Goal: Task Accomplishment & Management: Manage account settings

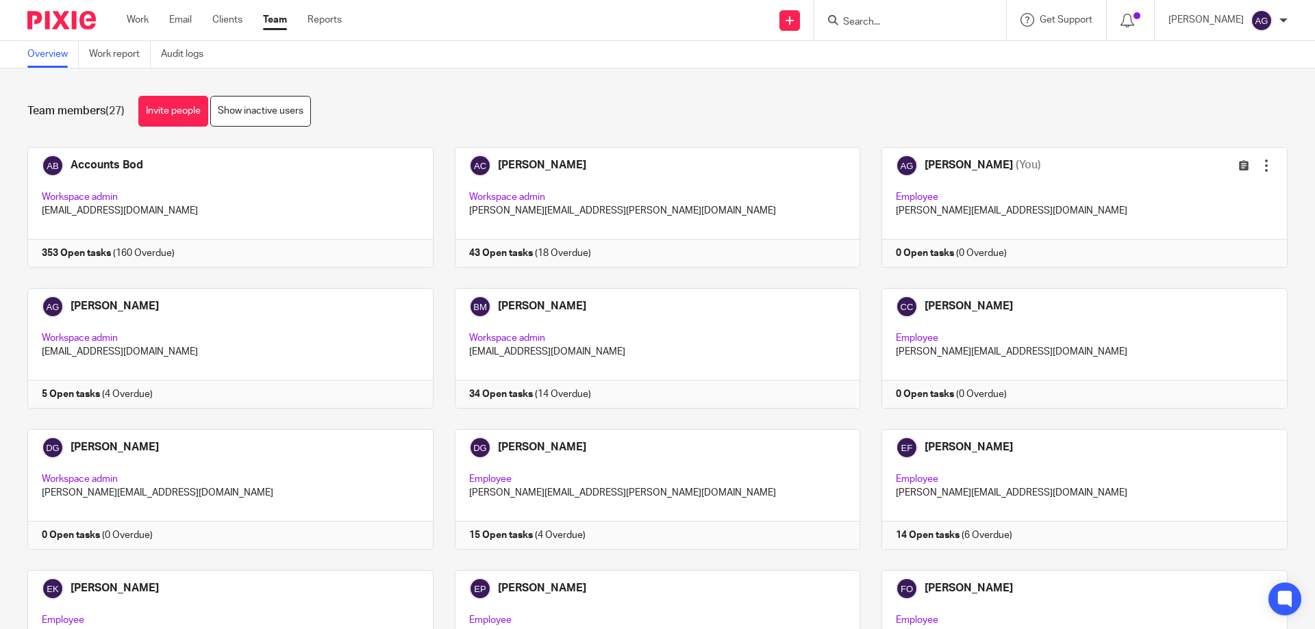
click at [875, 18] on input "Search" at bounding box center [903, 22] width 123 height 12
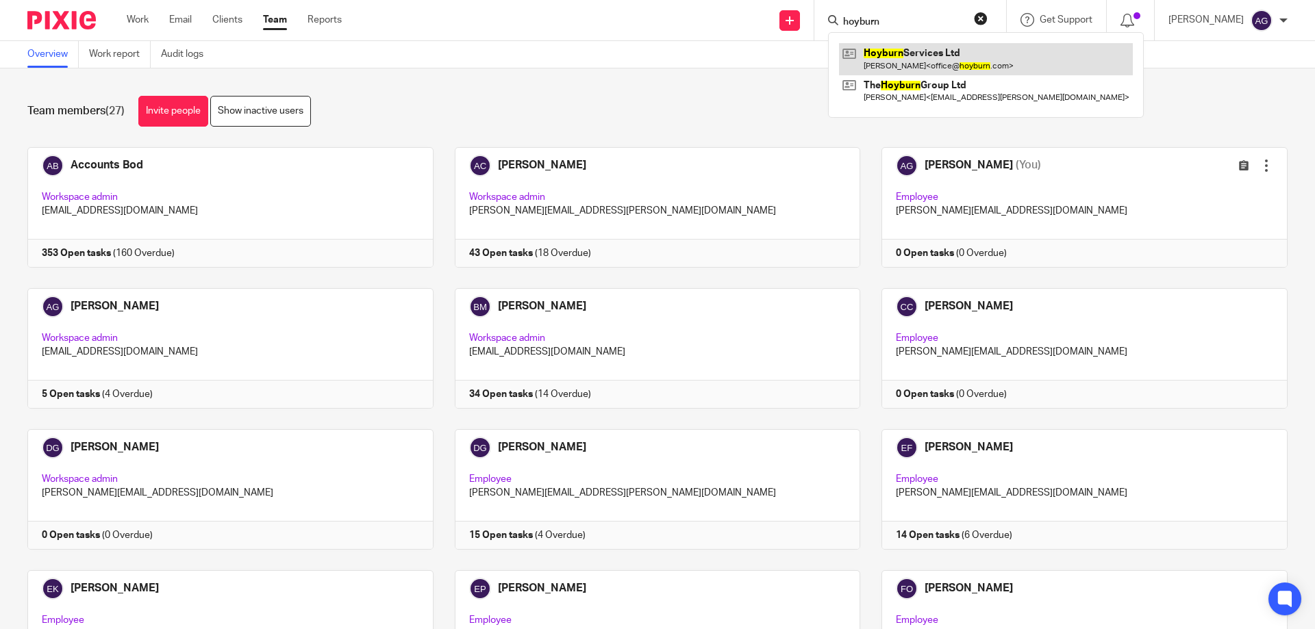
type input "hoyburn"
click at [911, 54] on link at bounding box center [986, 58] width 294 height 31
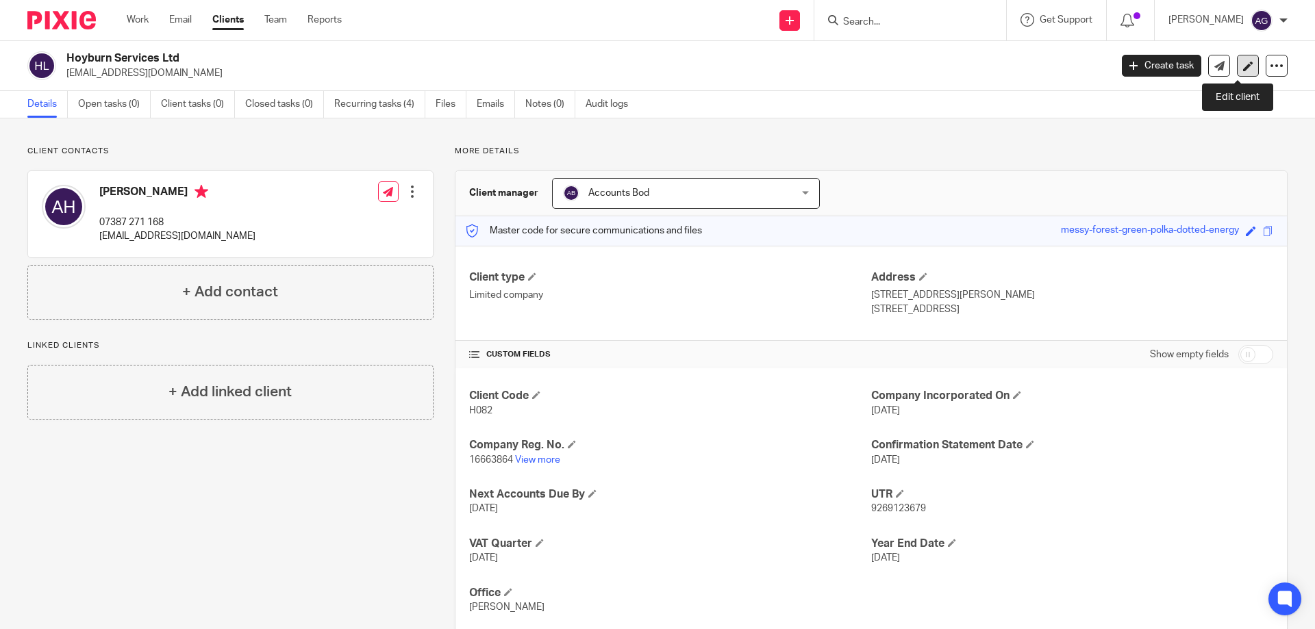
click at [1243, 68] on icon at bounding box center [1248, 66] width 10 height 10
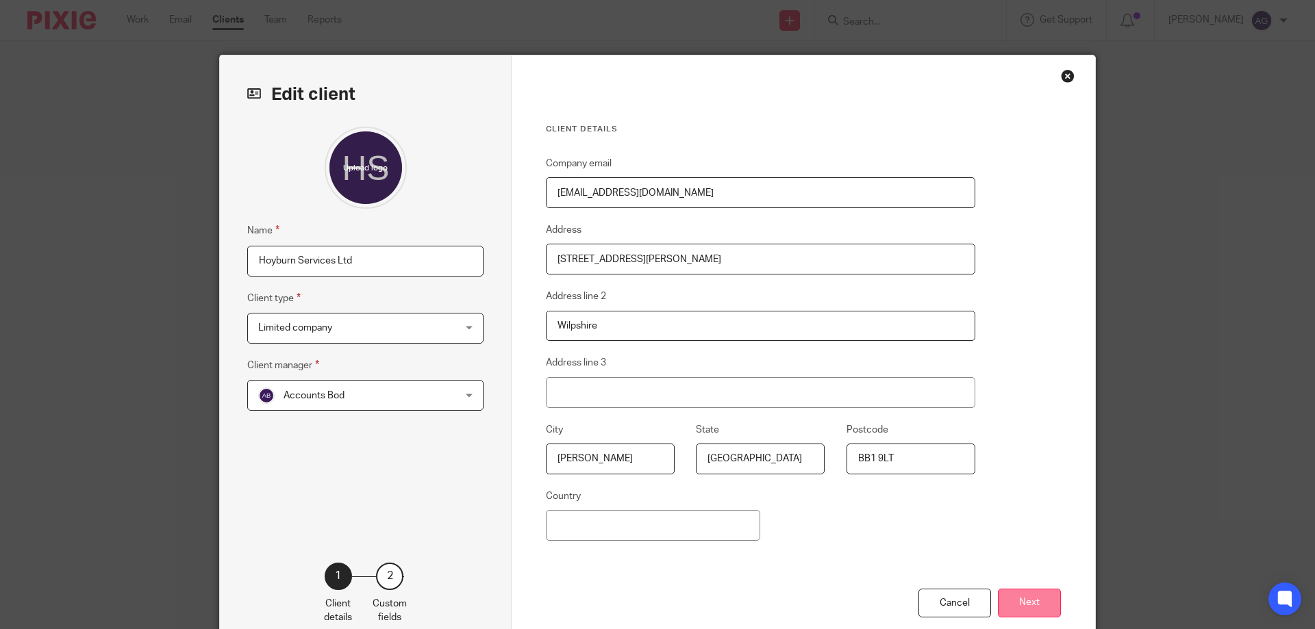
click at [1009, 600] on button "Next" at bounding box center [1029, 603] width 63 height 29
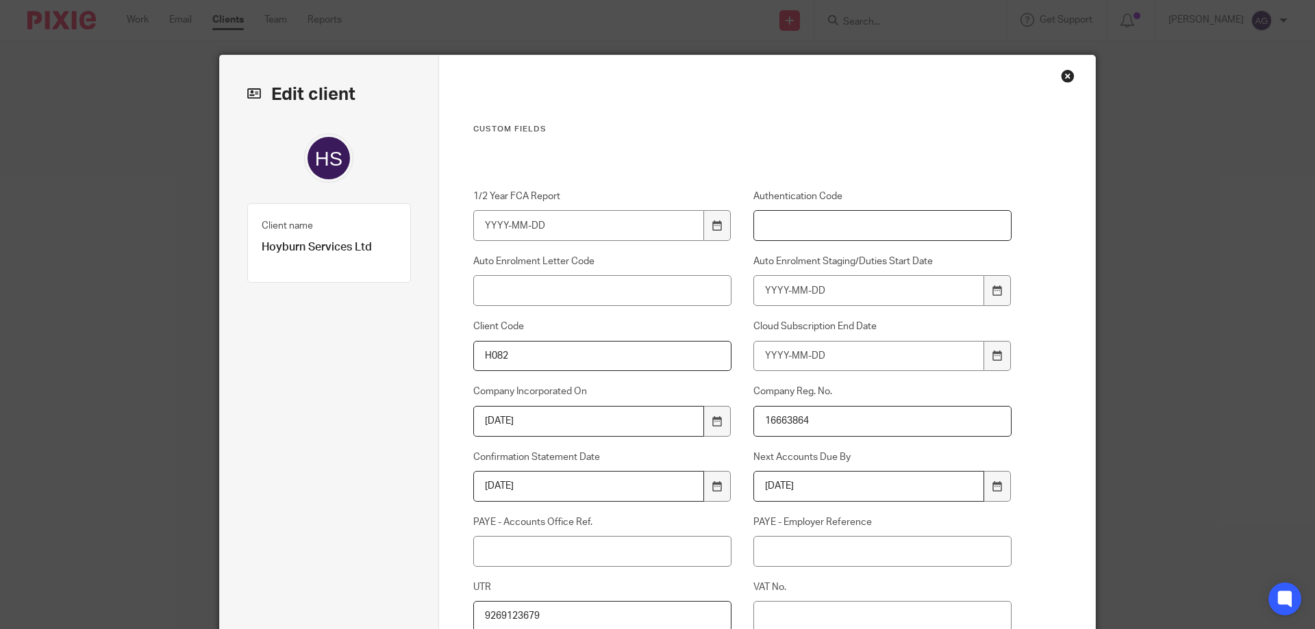
click at [811, 230] on input "Authentication Code" at bounding box center [882, 225] width 259 height 31
click at [782, 231] on input "Authentication Code" at bounding box center [882, 225] width 259 height 31
paste input "2JCGHN"
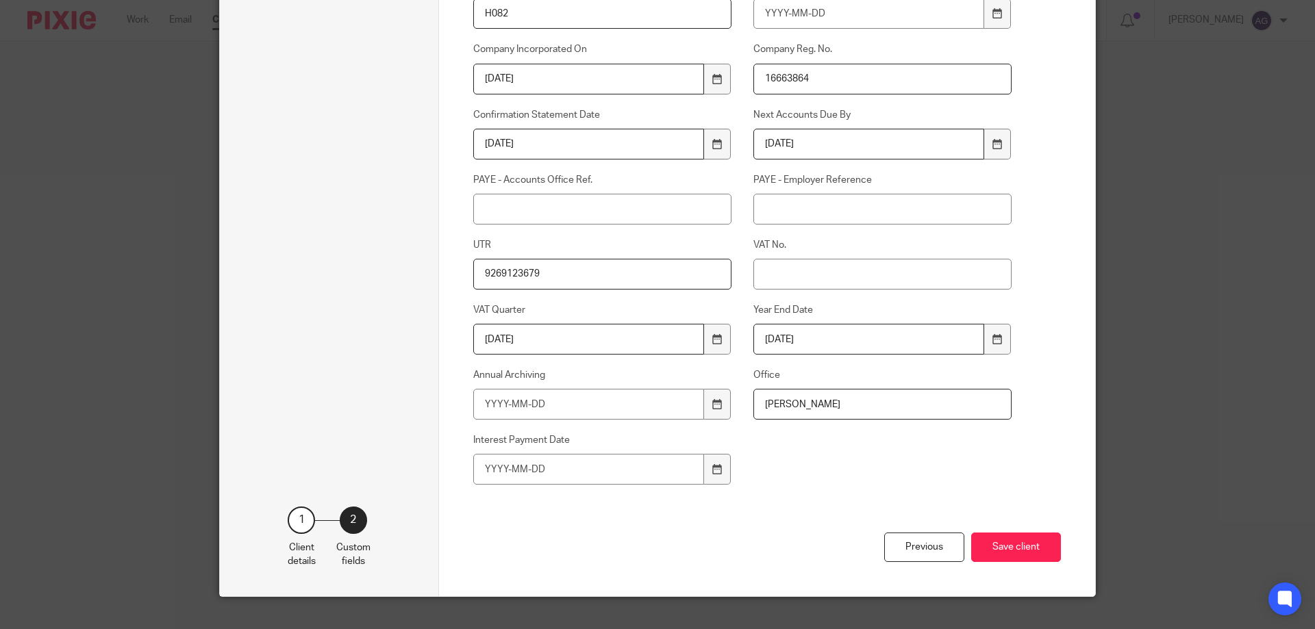
scroll to position [365, 0]
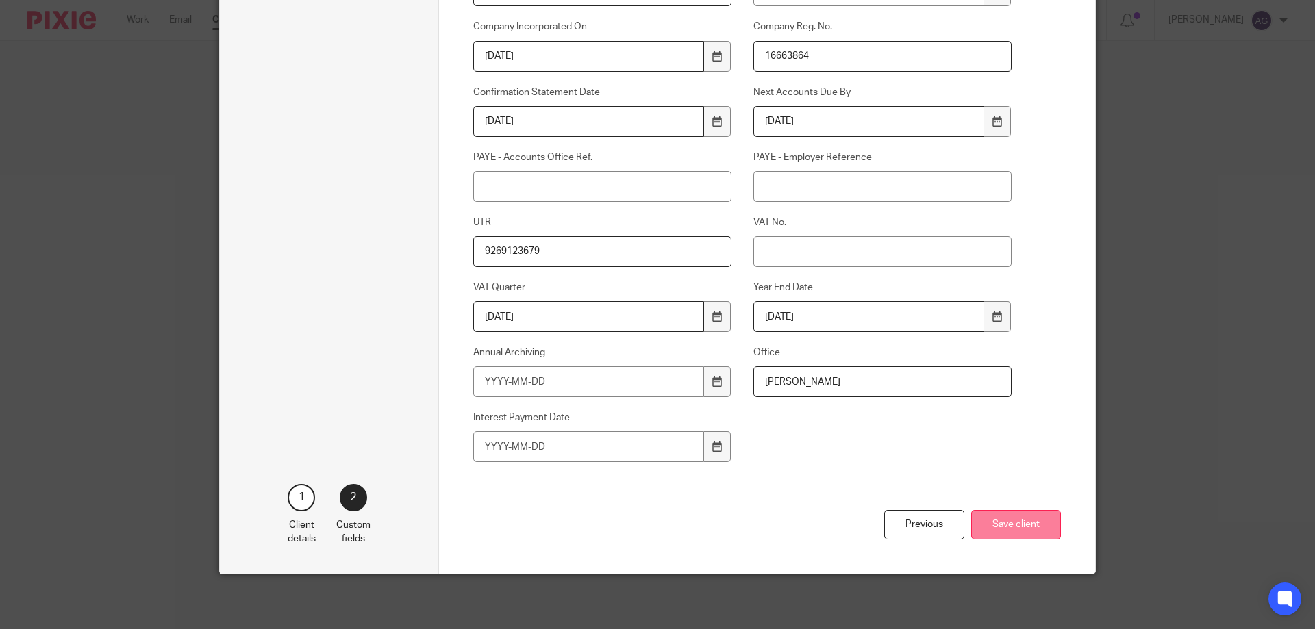
type input "2JCGHN"
click at [1018, 517] on button "Save client" at bounding box center [1016, 524] width 90 height 29
click at [1018, 529] on button "Save client" at bounding box center [1016, 524] width 90 height 29
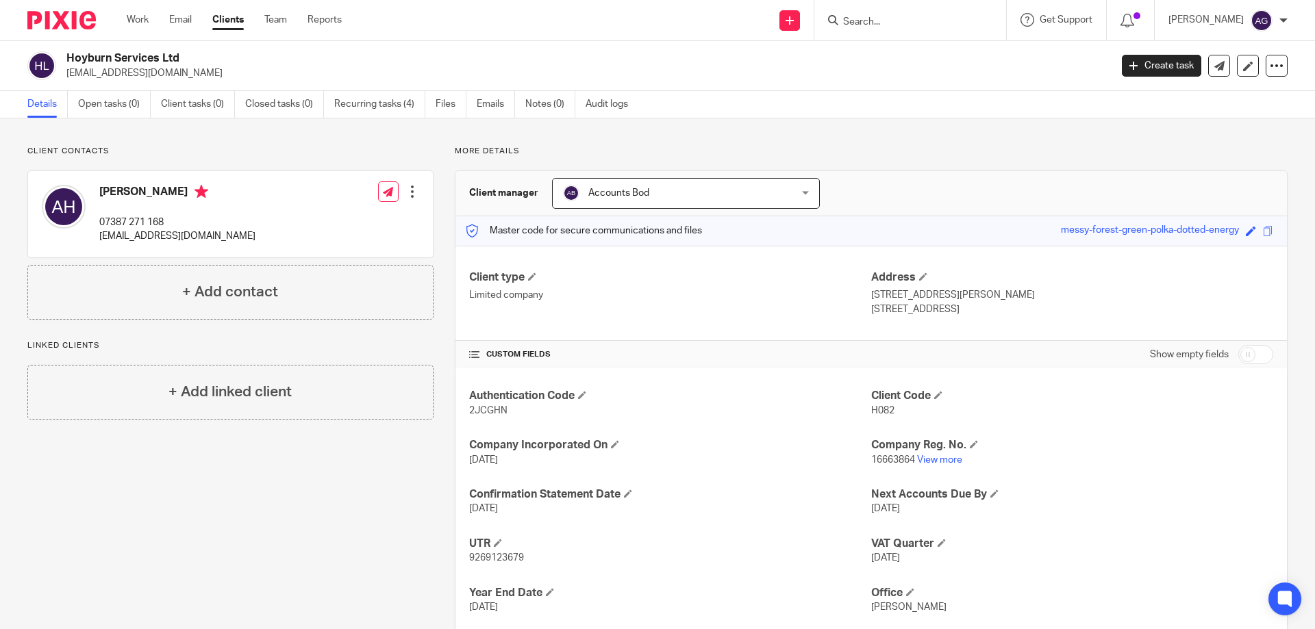
click at [892, 21] on input "Search" at bounding box center [903, 22] width 123 height 12
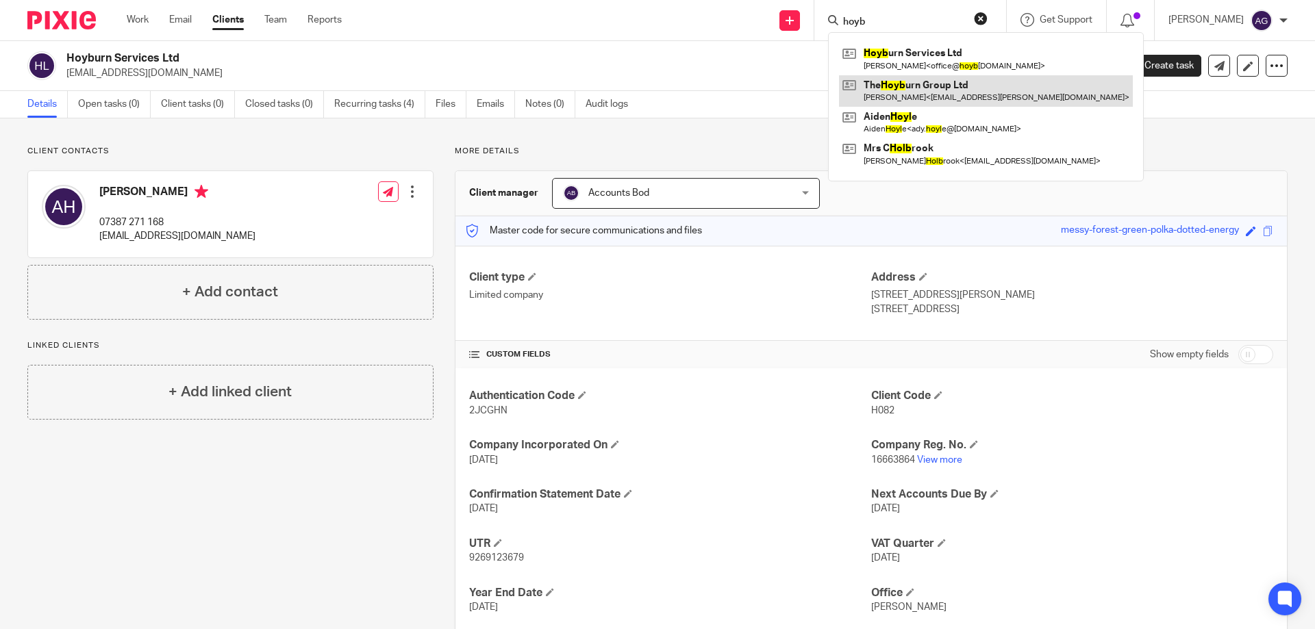
type input "hoyb"
click at [907, 96] on link at bounding box center [986, 90] width 294 height 31
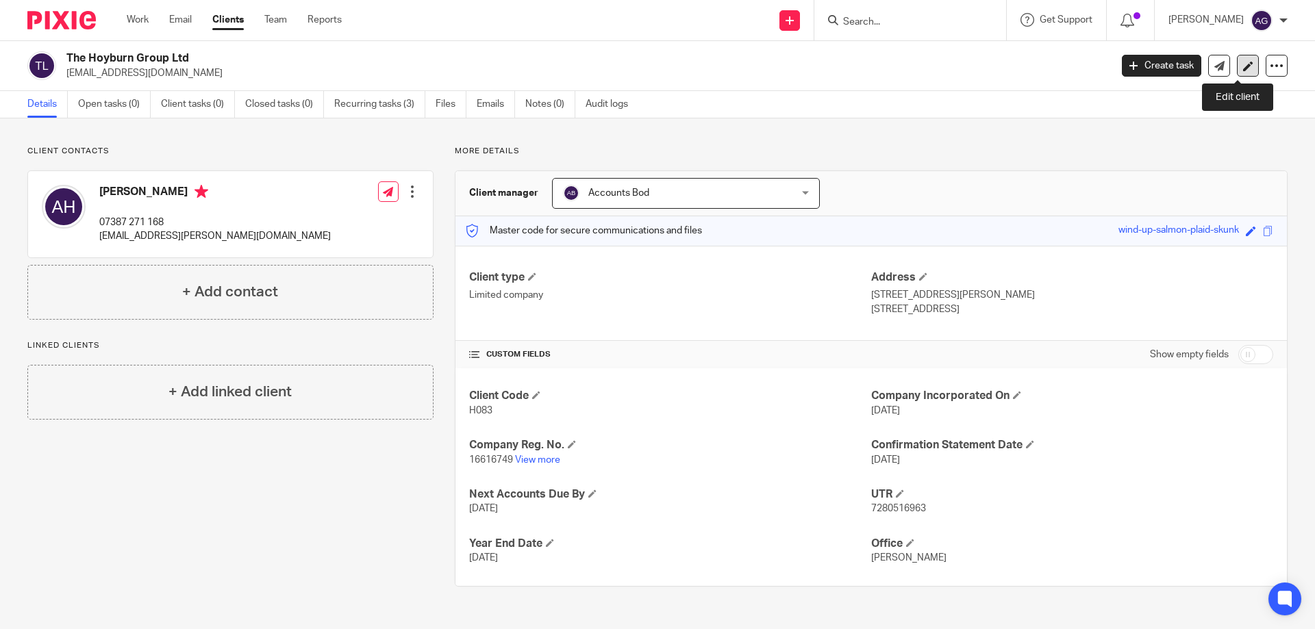
click at [1243, 65] on icon at bounding box center [1248, 66] width 10 height 10
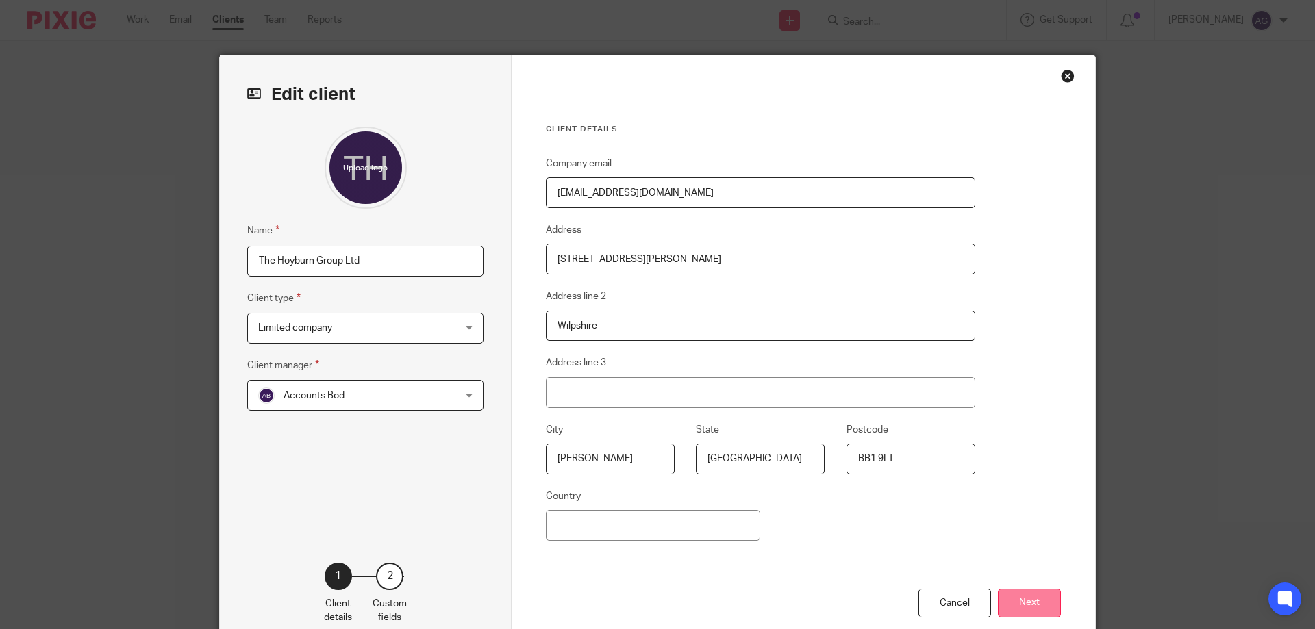
click at [1045, 605] on button "Next" at bounding box center [1029, 603] width 63 height 29
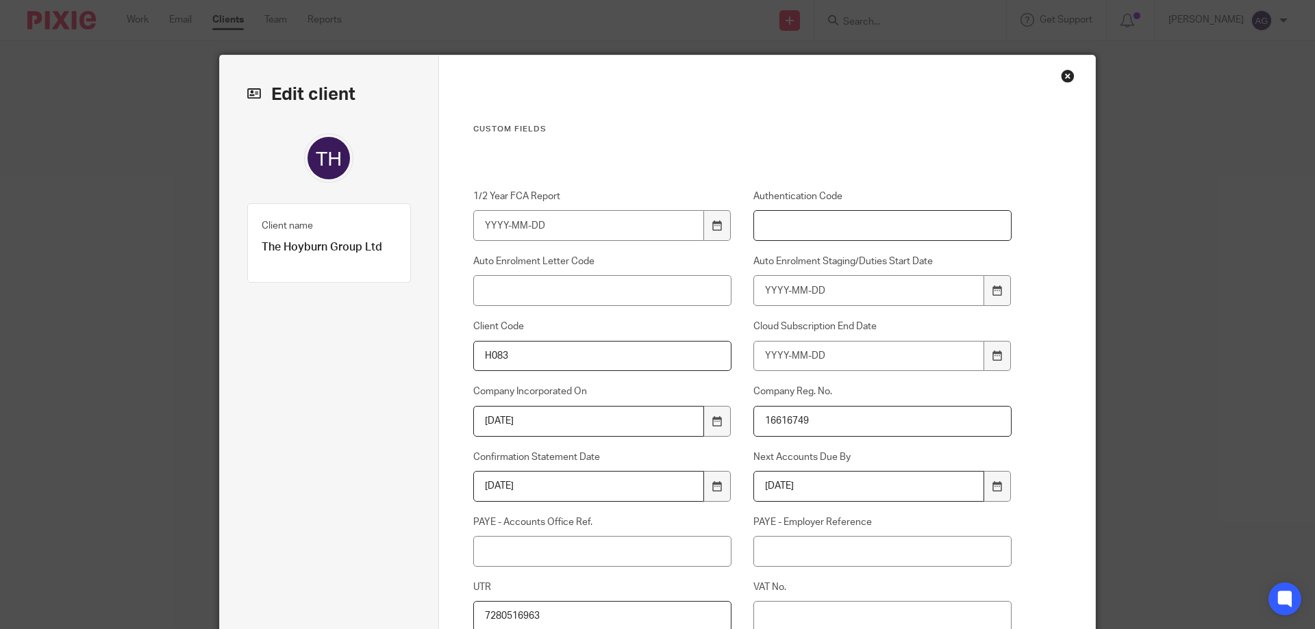
click at [811, 223] on input "Authentication Code" at bounding box center [882, 225] width 259 height 31
paste input "GJVT8N"
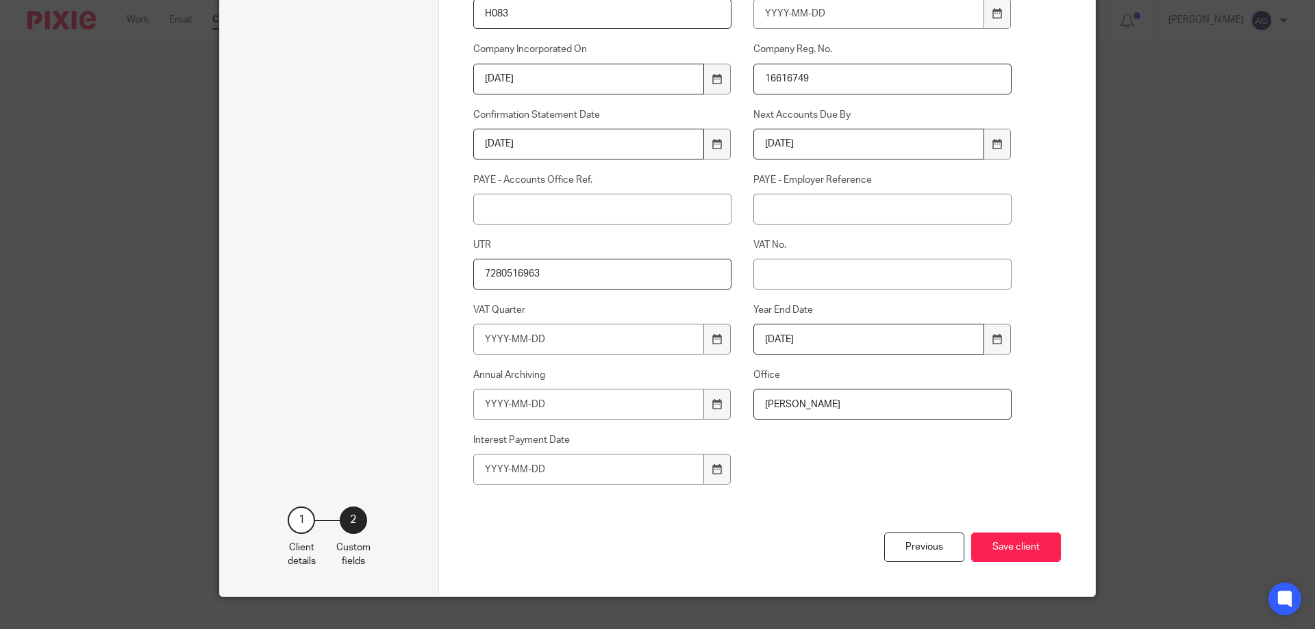
scroll to position [365, 0]
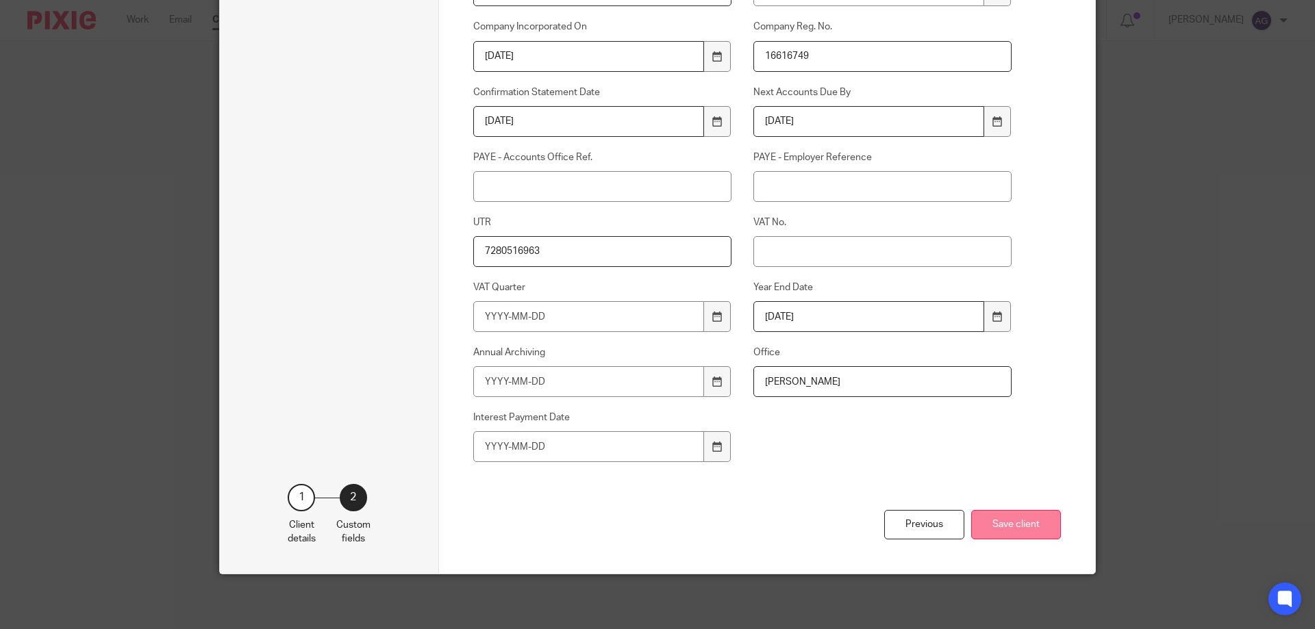
type input "GJVT8N"
click at [1013, 516] on button "Save client" at bounding box center [1016, 524] width 90 height 29
